Goal: Information Seeking & Learning: Learn about a topic

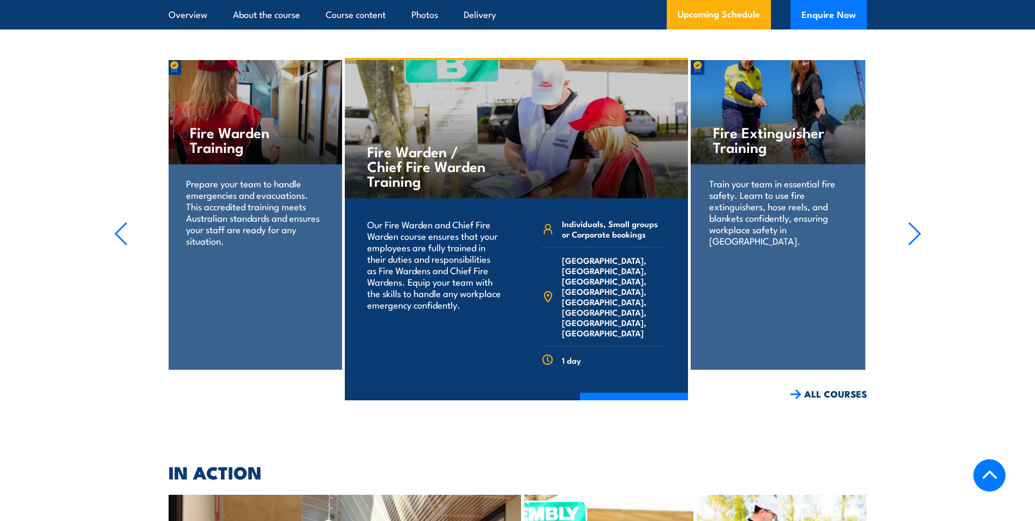
scroll to position [2206, 0]
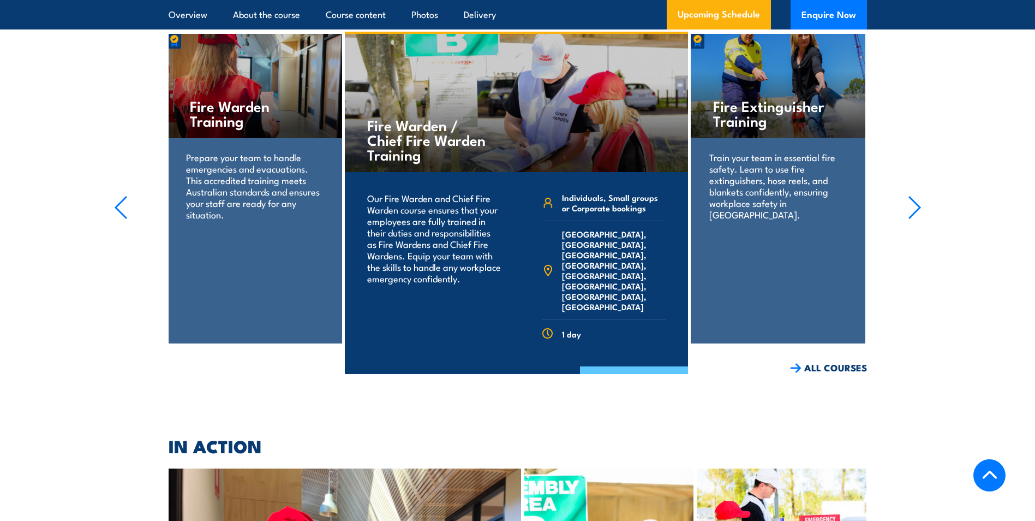
click at [635, 366] on link "COURSE DETAILS" at bounding box center [634, 380] width 108 height 28
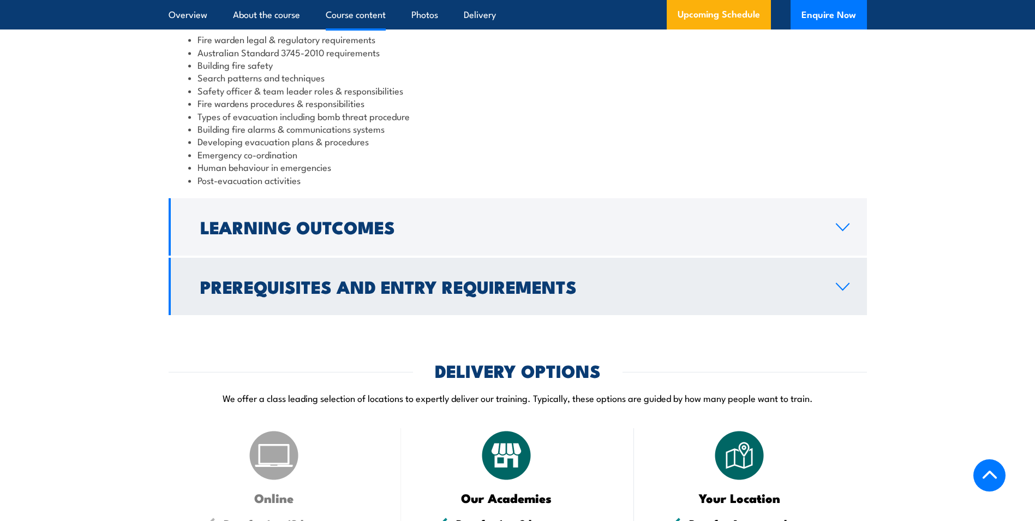
scroll to position [1146, 0]
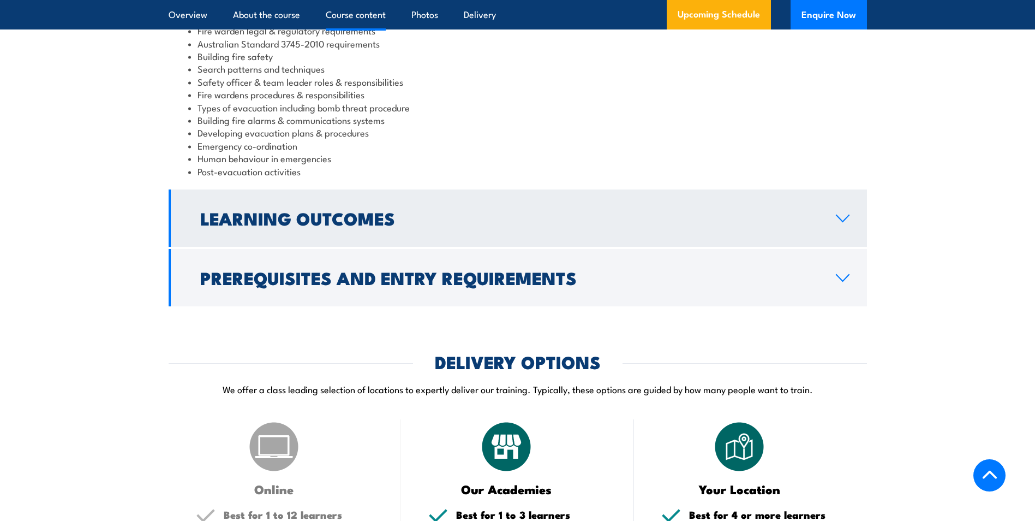
click at [841, 223] on icon at bounding box center [842, 218] width 15 height 9
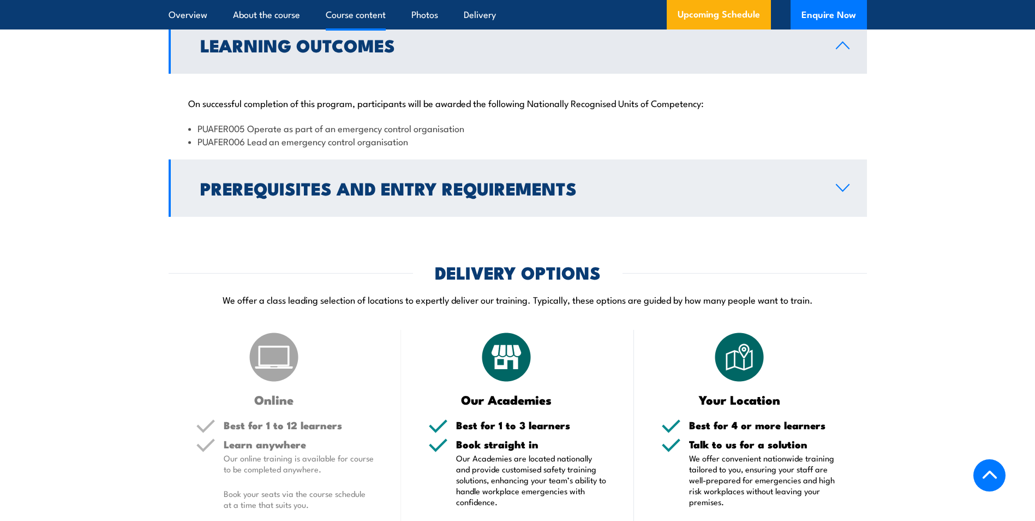
click at [603, 191] on link "Prerequisites and Entry Requirements" at bounding box center [518, 187] width 698 height 57
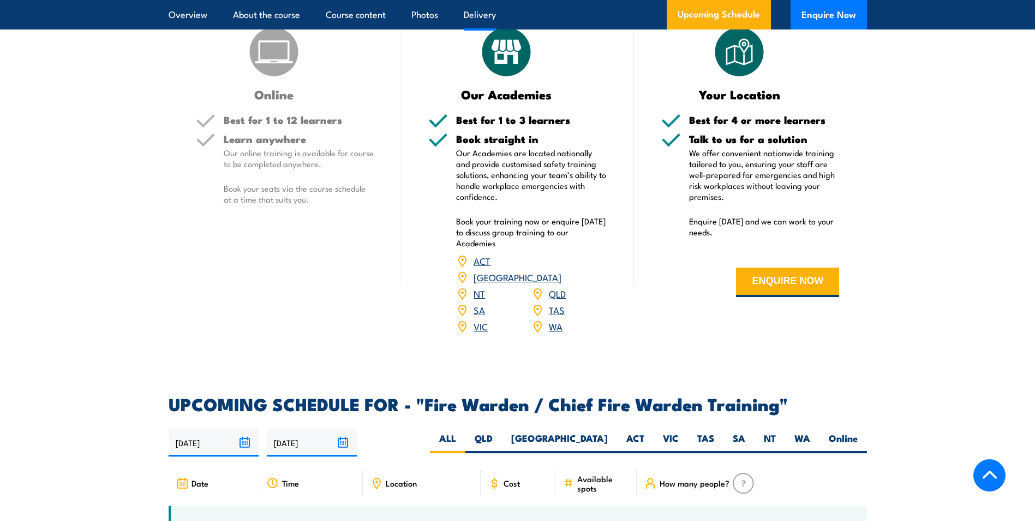
scroll to position [1582, 0]
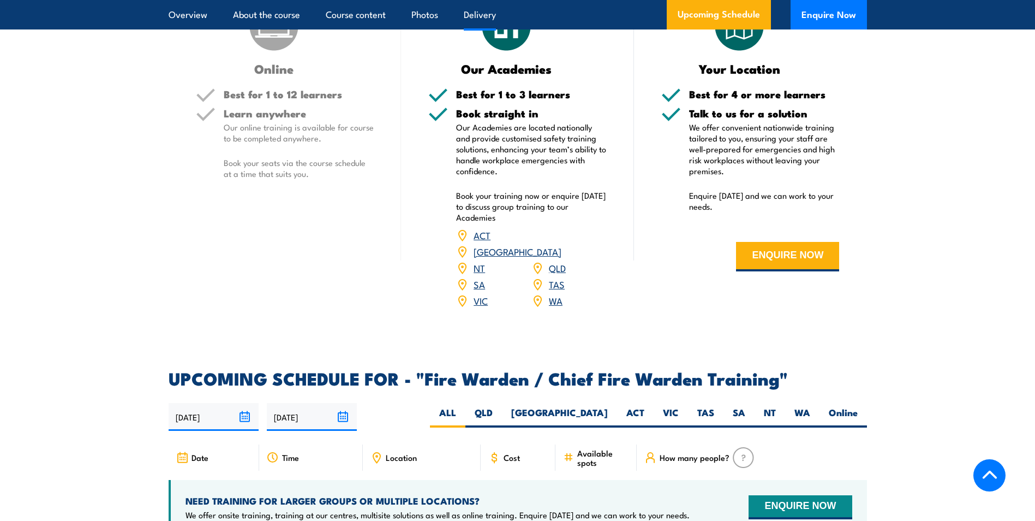
click at [481, 241] on link "ACT" at bounding box center [482, 234] width 17 height 13
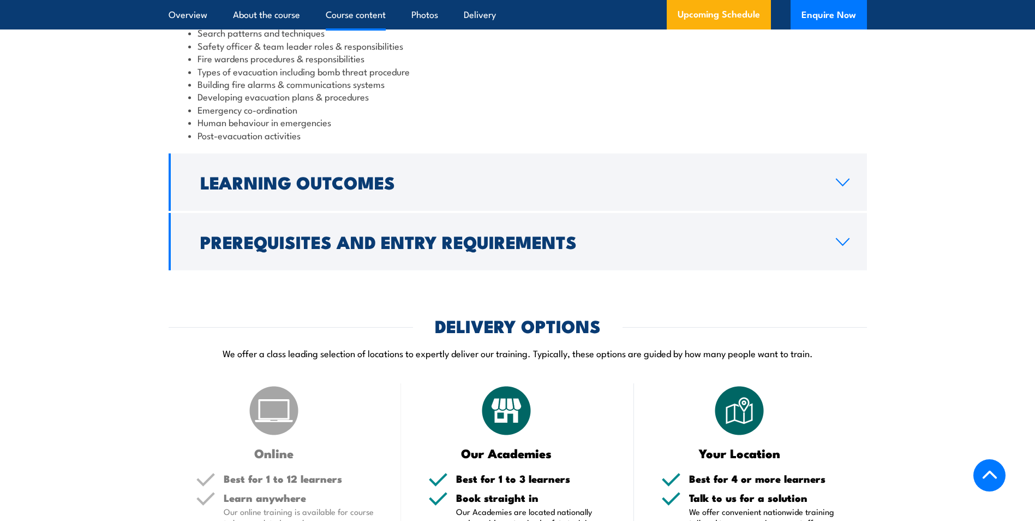
scroll to position [1132, 0]
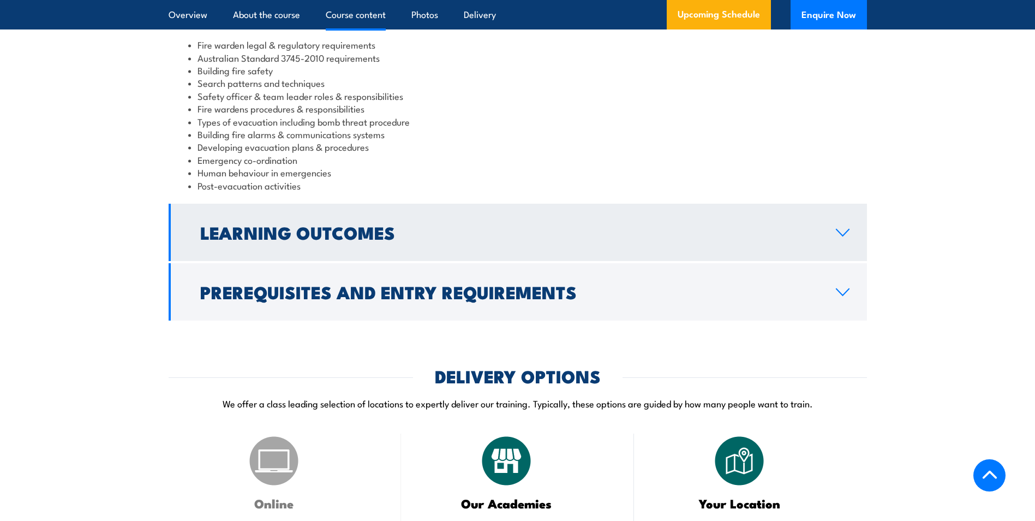
click at [614, 240] on h2 "Learning Outcomes" at bounding box center [509, 231] width 618 height 15
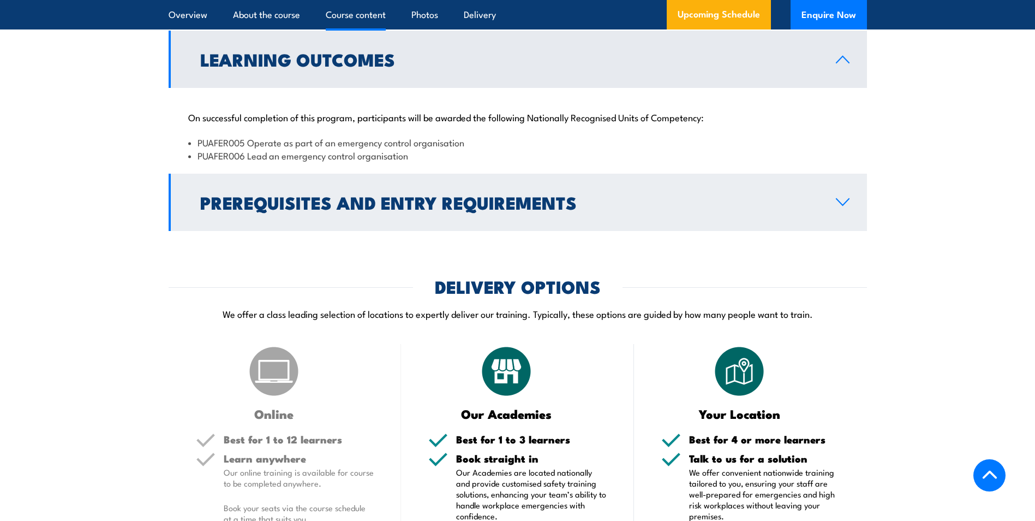
click at [622, 226] on link "Prerequisites and Entry Requirements" at bounding box center [518, 202] width 698 height 57
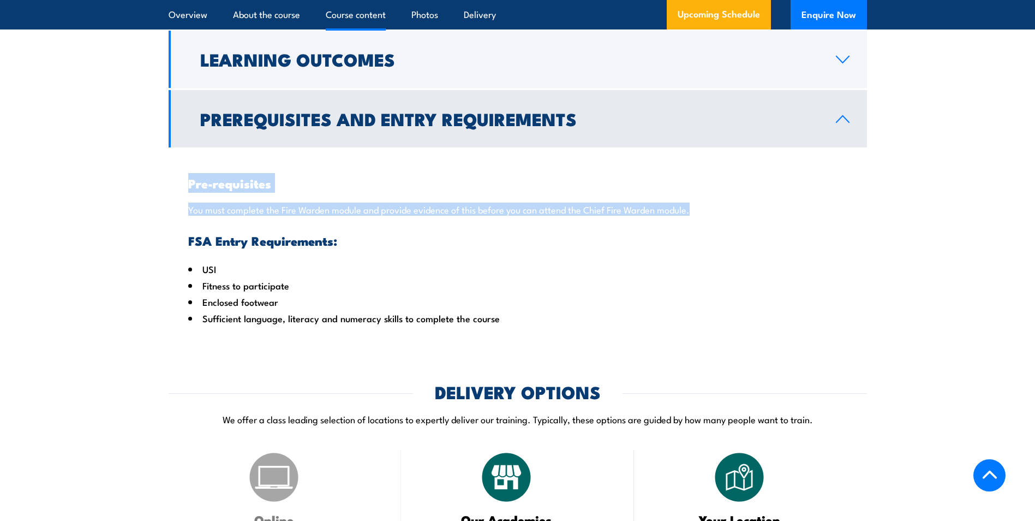
drag, startPoint x: 188, startPoint y: 195, endPoint x: 694, endPoint y: 215, distance: 505.7
click at [694, 215] on div "Pre-requisites You must complete the Fire Warden module and provide evidence of…" at bounding box center [518, 241] width 698 height 189
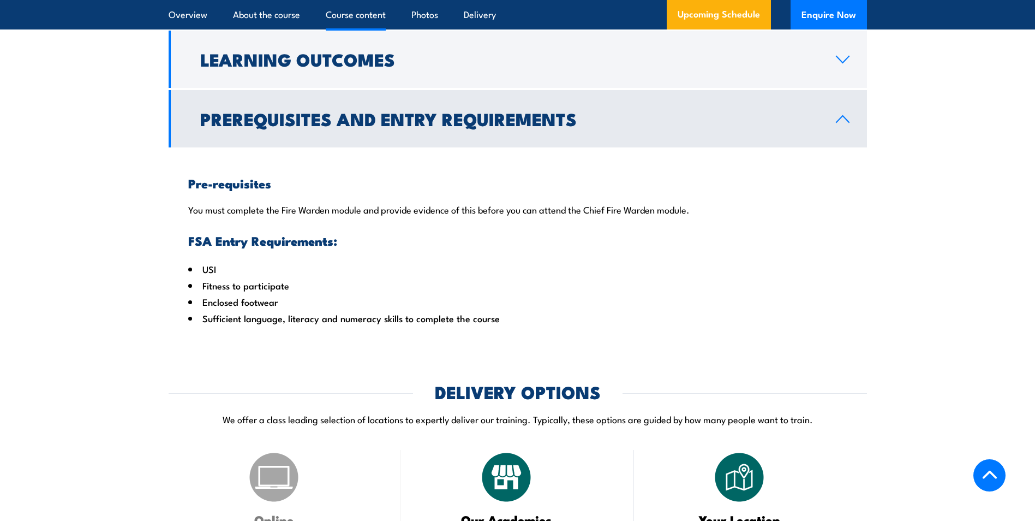
click at [421, 247] on h3 "FSA Entry Requirements:" at bounding box center [517, 240] width 659 height 13
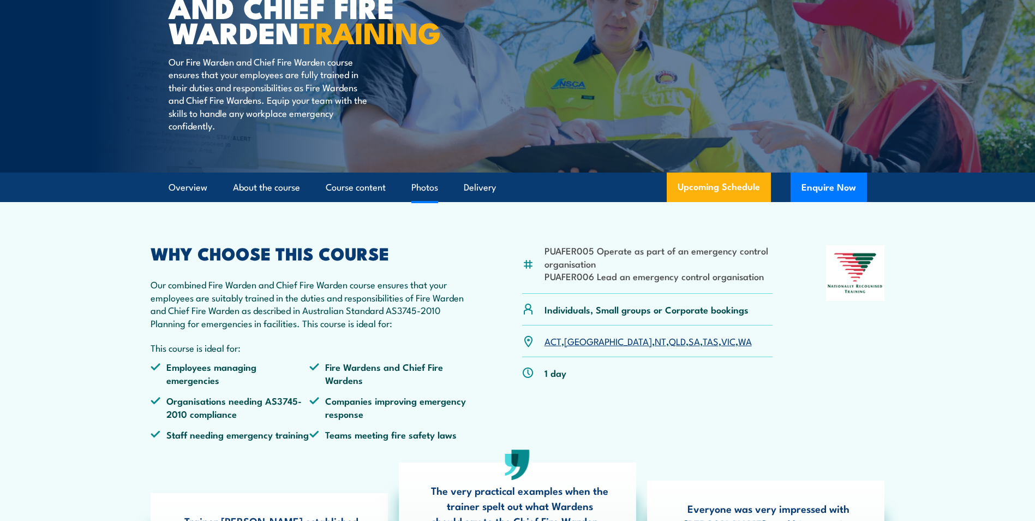
scroll to position [150, 0]
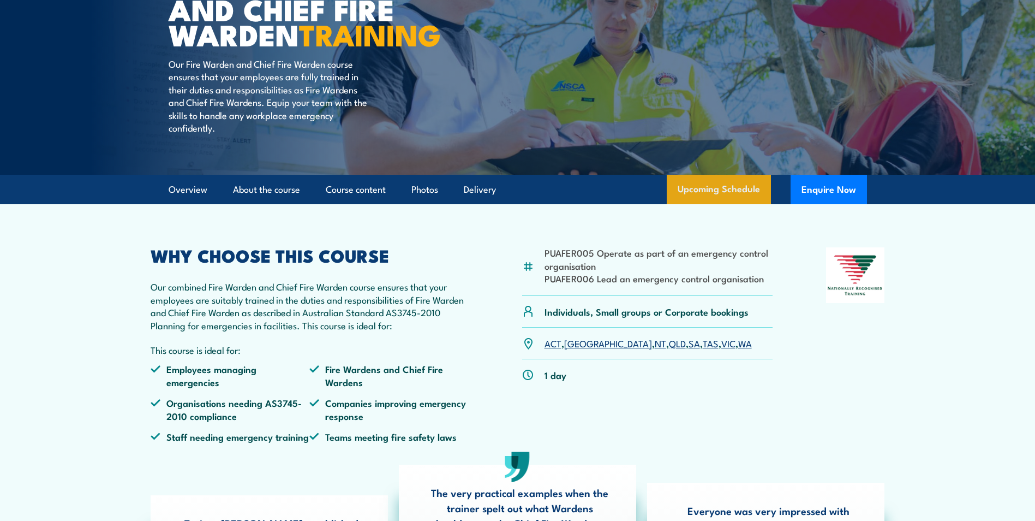
click at [715, 204] on link "Upcoming Schedule" at bounding box center [719, 189] width 104 height 29
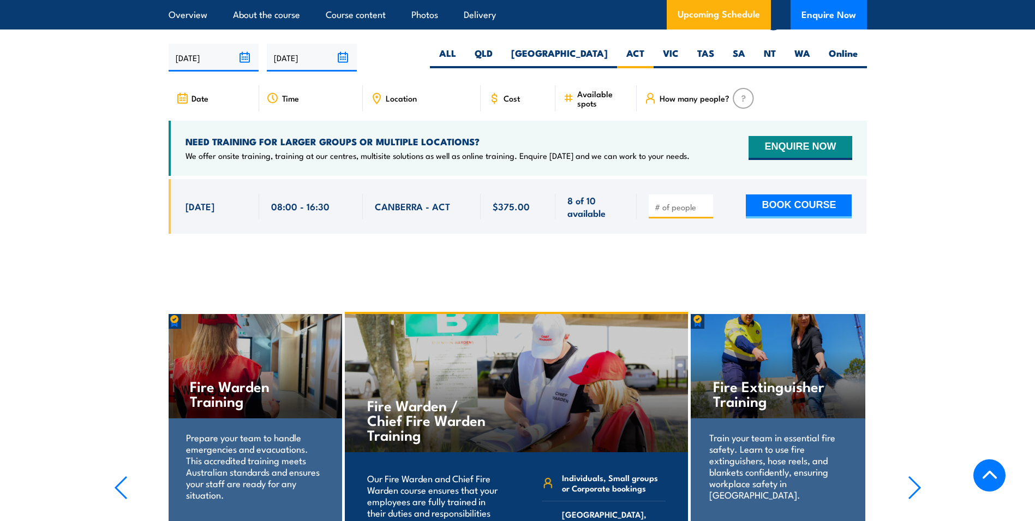
scroll to position [1949, 0]
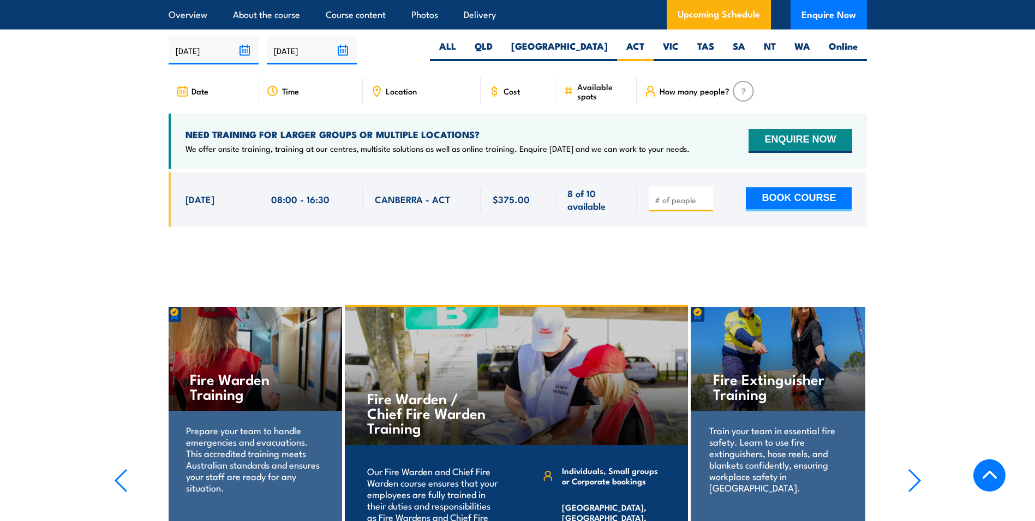
click at [739, 85] on img at bounding box center [743, 91] width 21 height 21
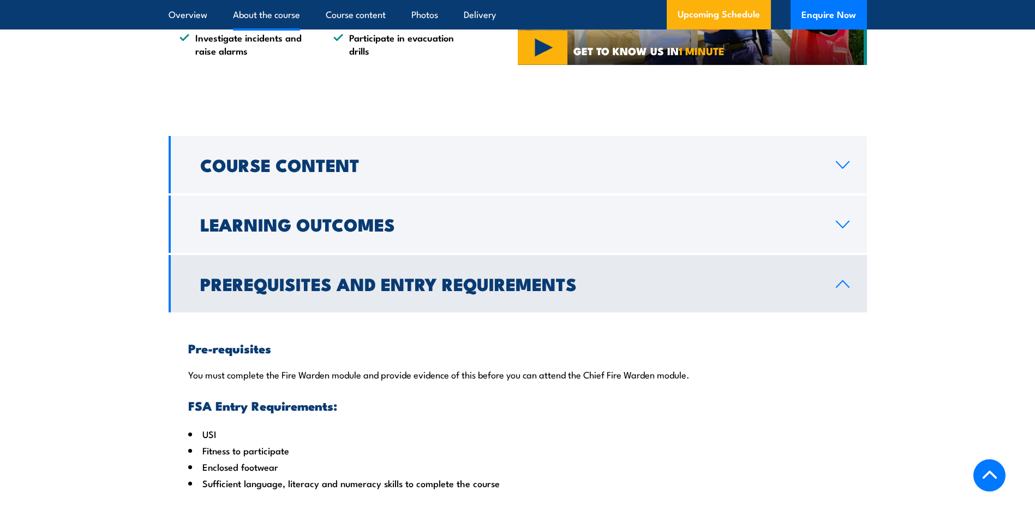
scroll to position [857, 0]
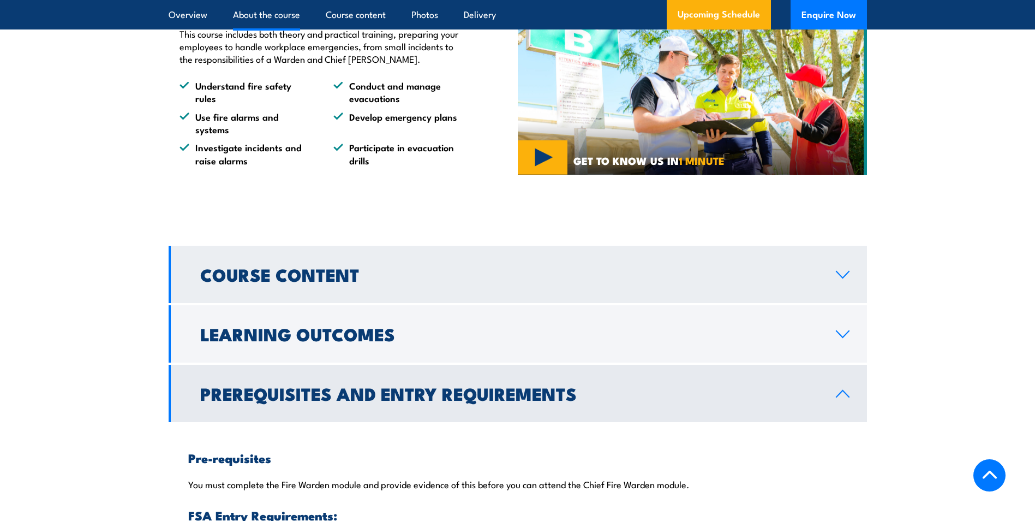
click at [842, 279] on icon at bounding box center [842, 274] width 15 height 9
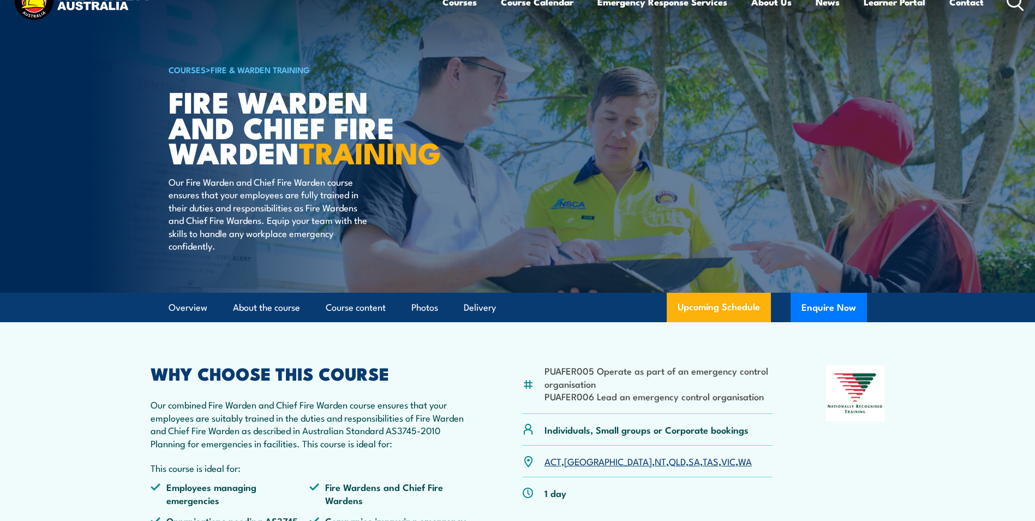
scroll to position [0, 0]
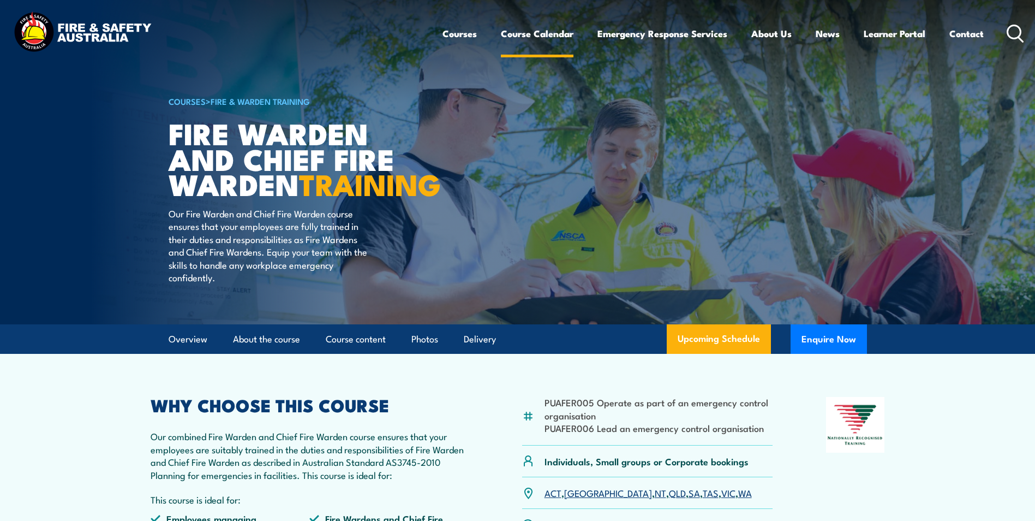
click at [537, 33] on link "Course Calendar" at bounding box center [537, 33] width 73 height 29
